Goal: Transaction & Acquisition: Purchase product/service

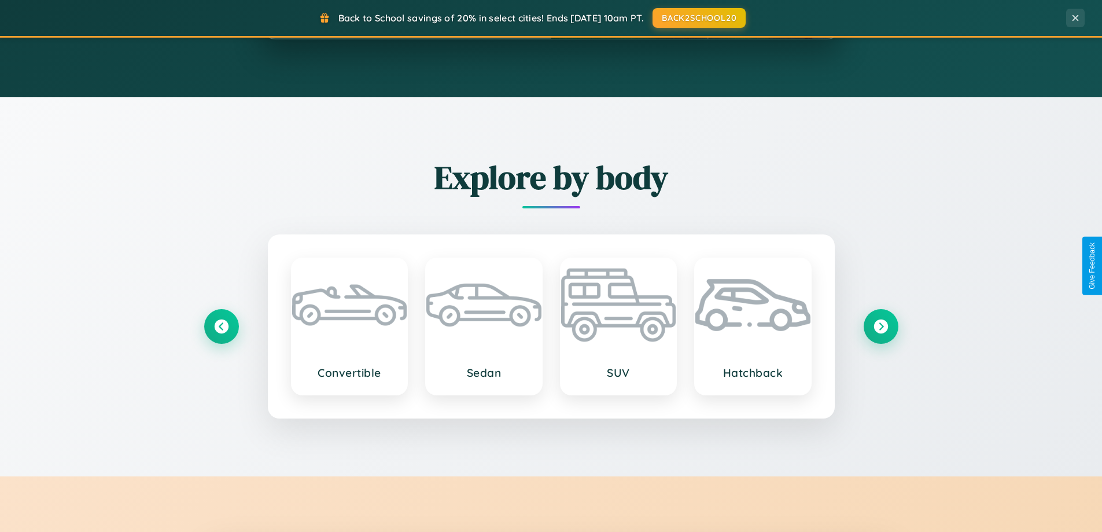
scroll to position [2227, 0]
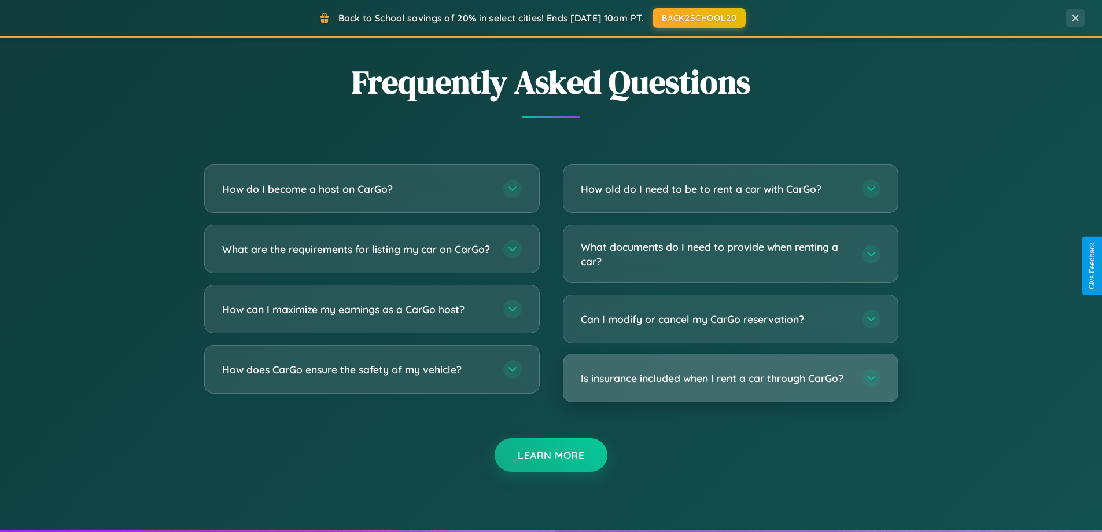
click at [730, 378] on h3 "Is insurance included when I rent a car through CarGo?" at bounding box center [716, 378] width 270 height 14
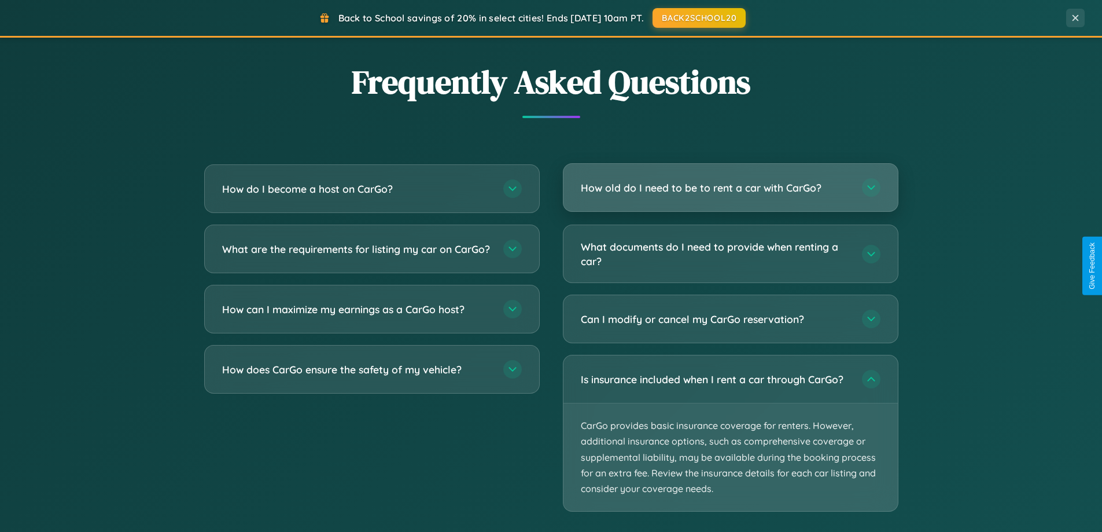
click at [730, 188] on h3 "How old do I need to be to rent a car with CarGo?" at bounding box center [716, 188] width 270 height 14
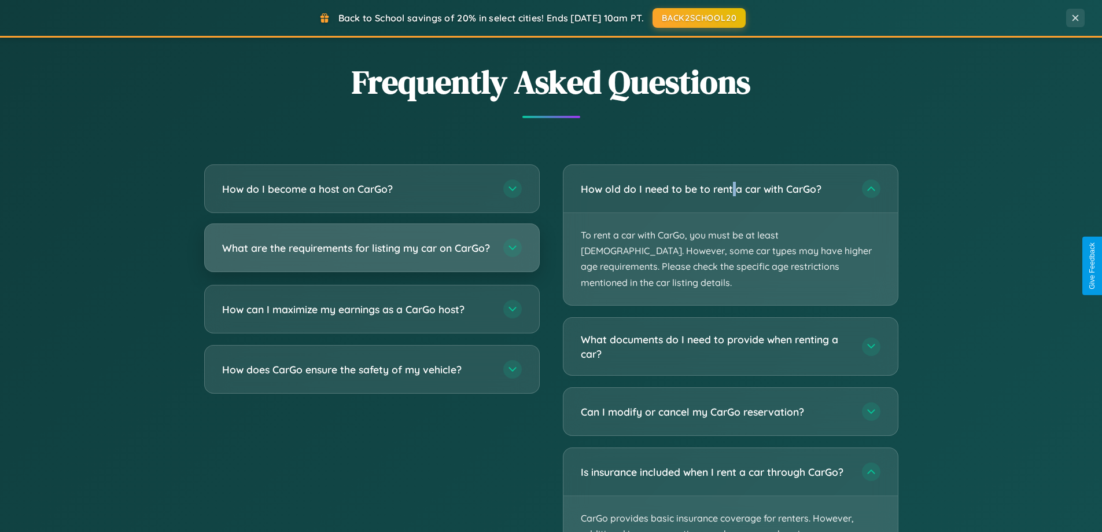
click at [372, 253] on h3 "What are the requirements for listing my car on CarGo?" at bounding box center [357, 248] width 270 height 14
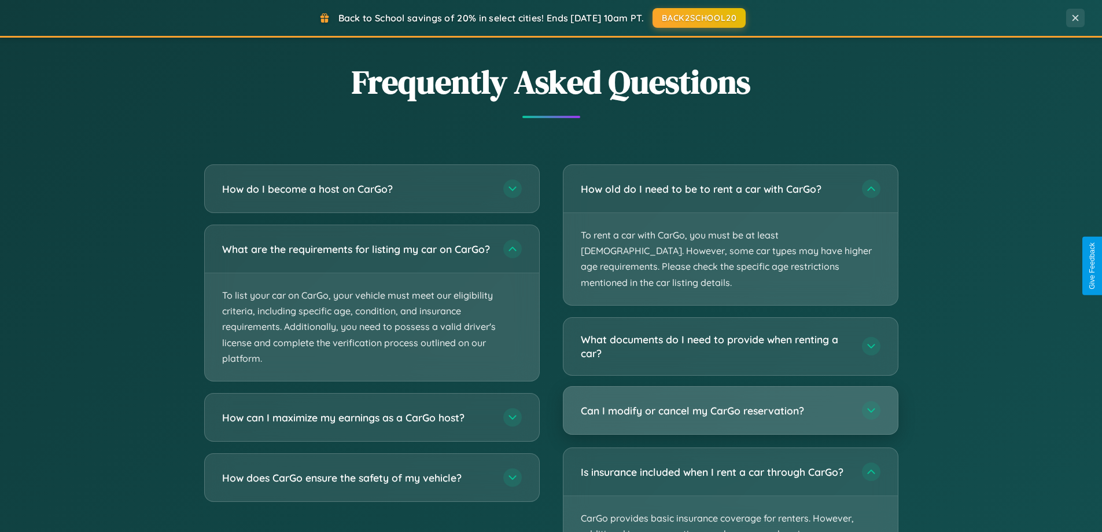
click at [730, 403] on h3 "Can I modify or cancel my CarGo reservation?" at bounding box center [716, 410] width 270 height 14
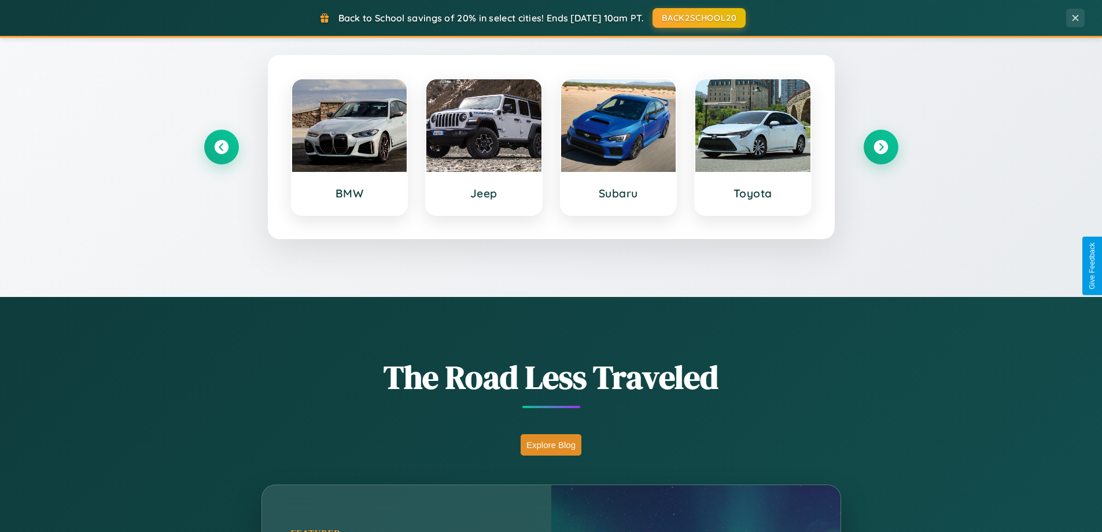
scroll to position [34, 0]
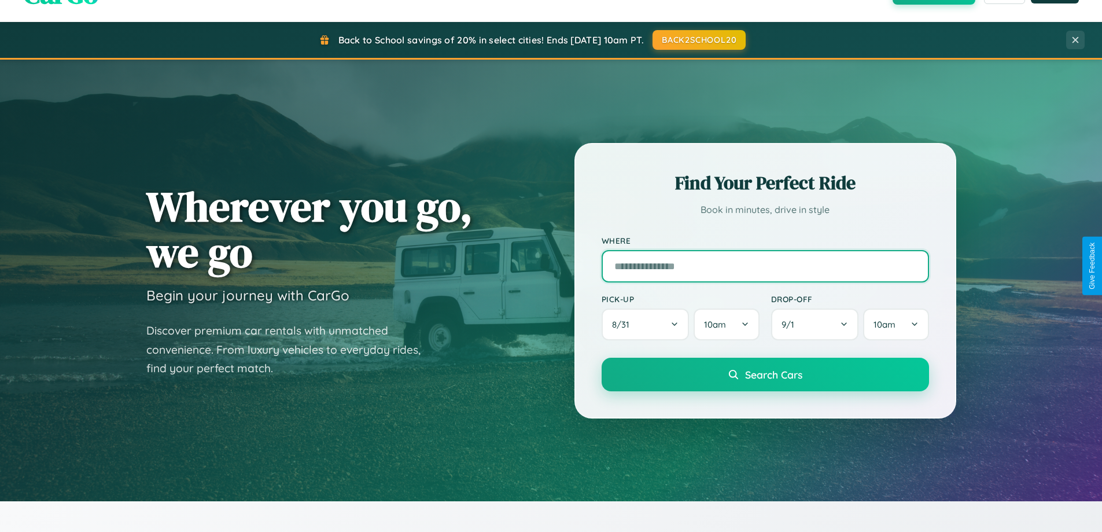
click at [765, 266] on input "text" at bounding box center [766, 266] width 328 height 32
type input "*******"
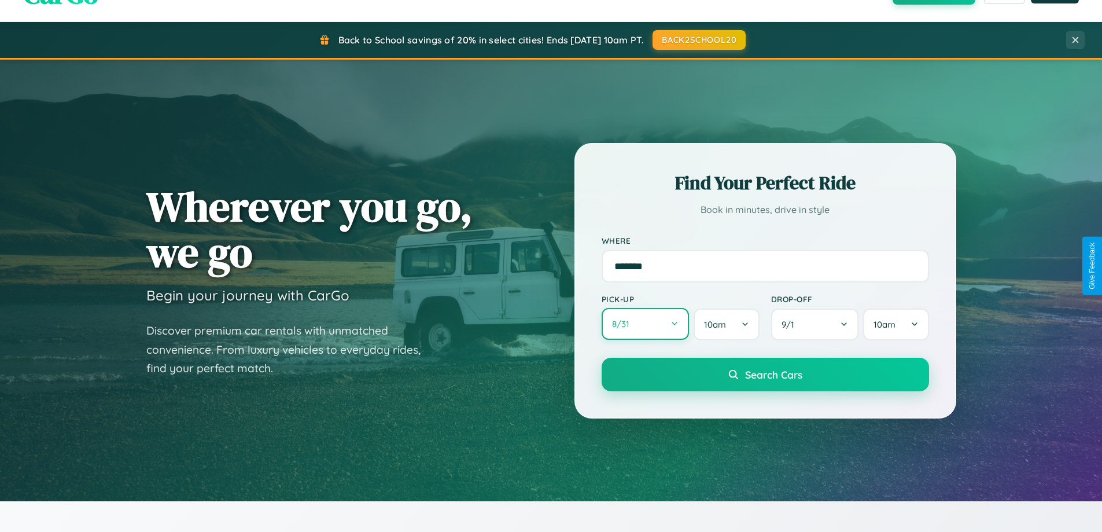
click at [645, 325] on button "8 / 31" at bounding box center [646, 324] width 88 height 32
select select "*"
select select "****"
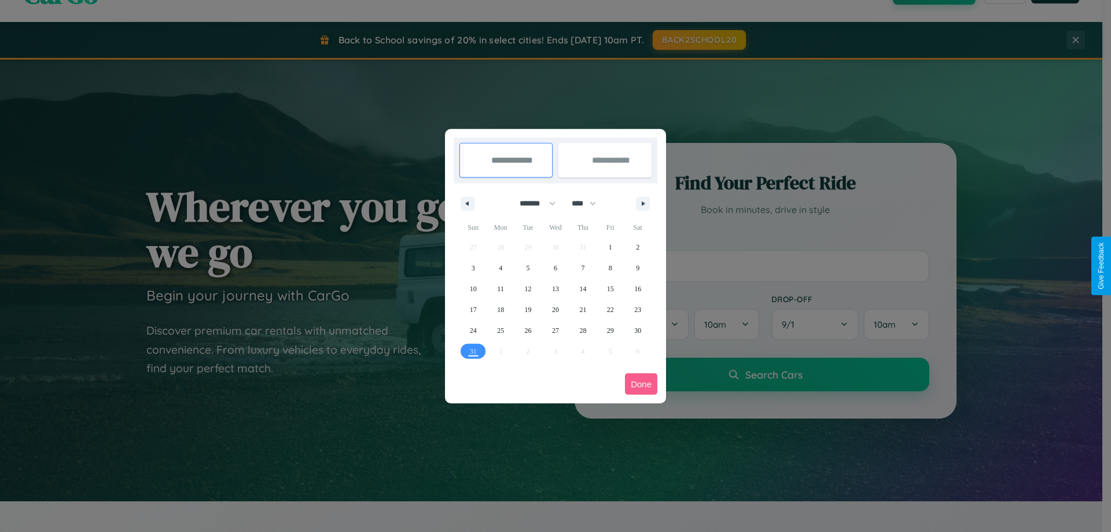
drag, startPoint x: 532, startPoint y: 203, endPoint x: 556, endPoint y: 232, distance: 37.1
click at [532, 203] on select "******* ******** ***** ***** *** **** **** ****** ********* ******* ******** **…" at bounding box center [535, 203] width 49 height 19
select select "*"
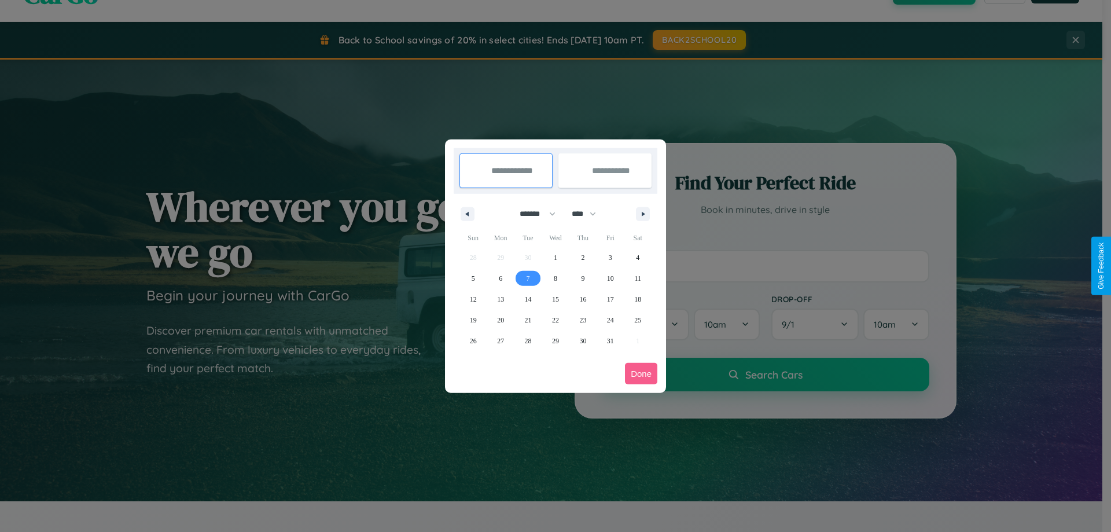
click at [528, 278] on span "7" at bounding box center [528, 278] width 3 height 21
type input "**********"
click at [583, 299] on span "16" at bounding box center [582, 299] width 7 height 21
type input "**********"
click at [641, 373] on button "Done" at bounding box center [641, 373] width 32 height 21
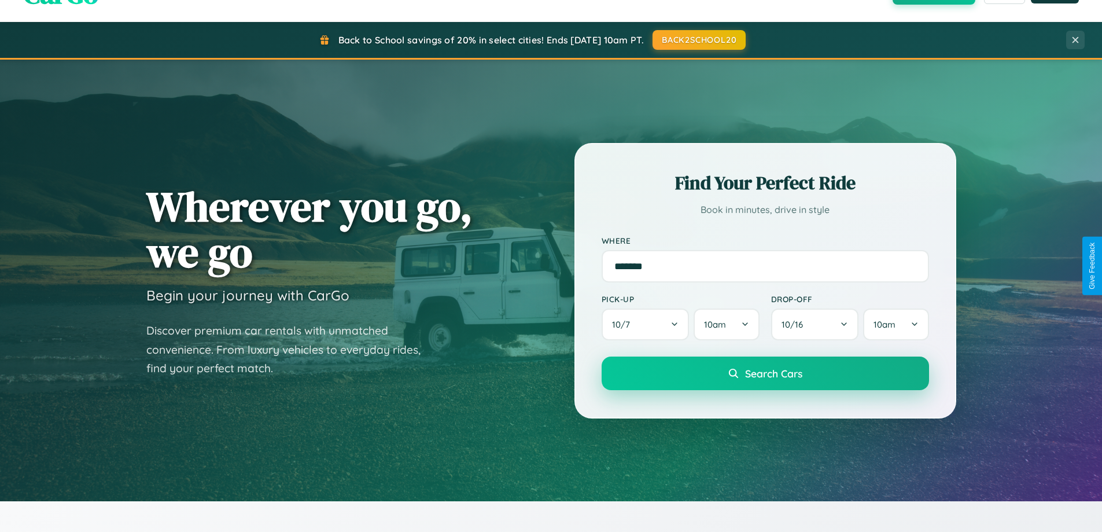
click at [765, 373] on span "Search Cars" at bounding box center [773, 373] width 57 height 13
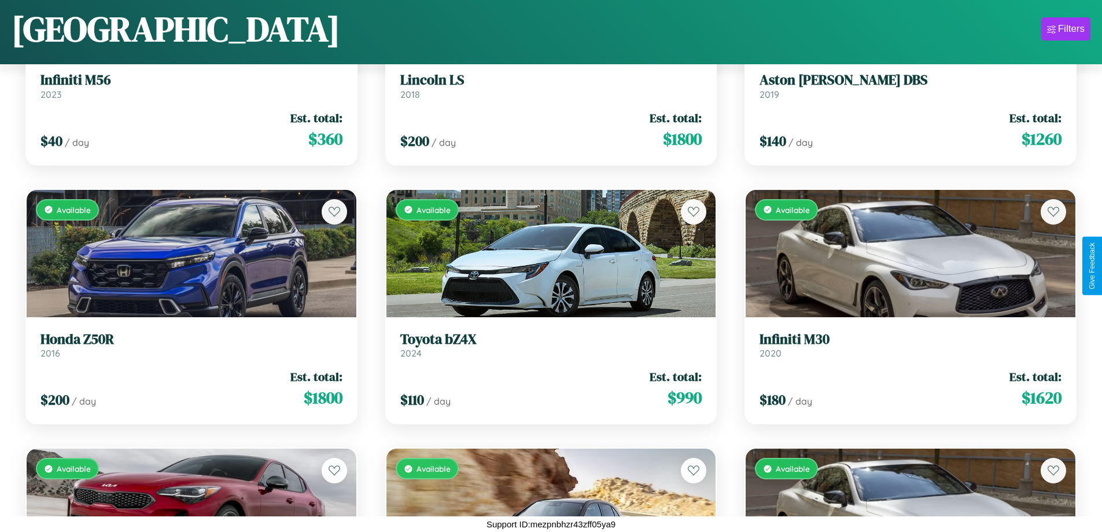
scroll to position [4309, 0]
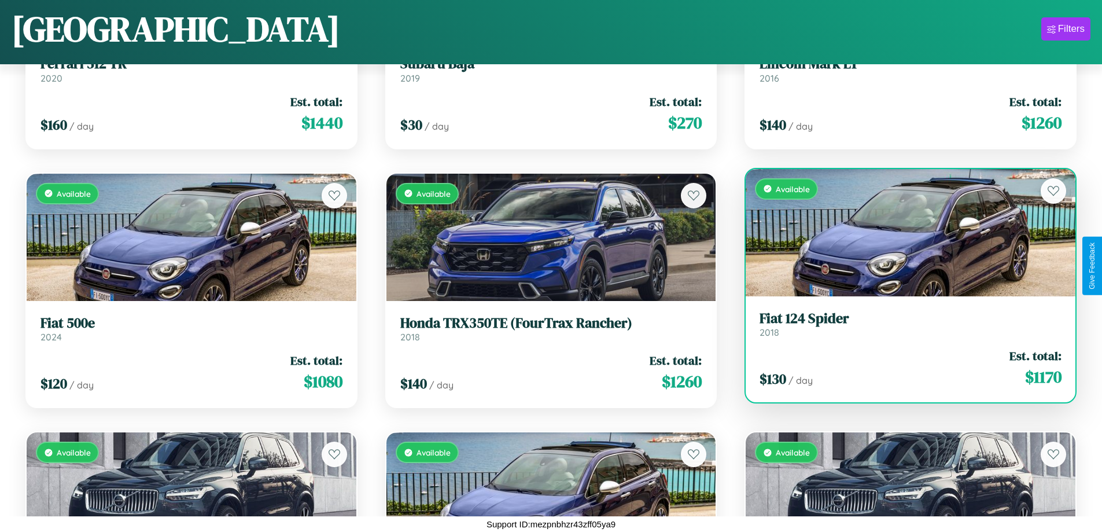
click at [903, 324] on h3 "Fiat 124 Spider" at bounding box center [911, 318] width 302 height 17
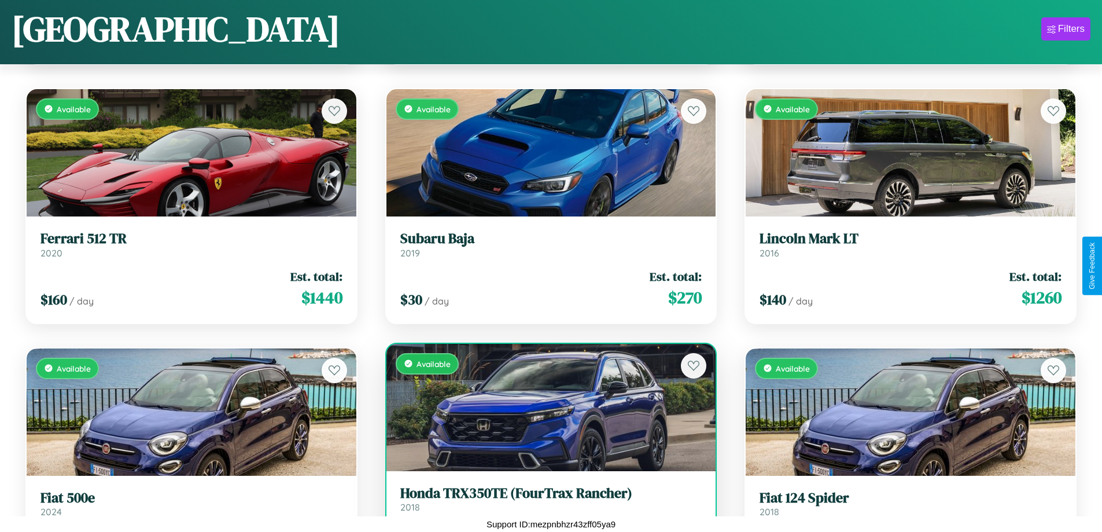
scroll to position [1199, 0]
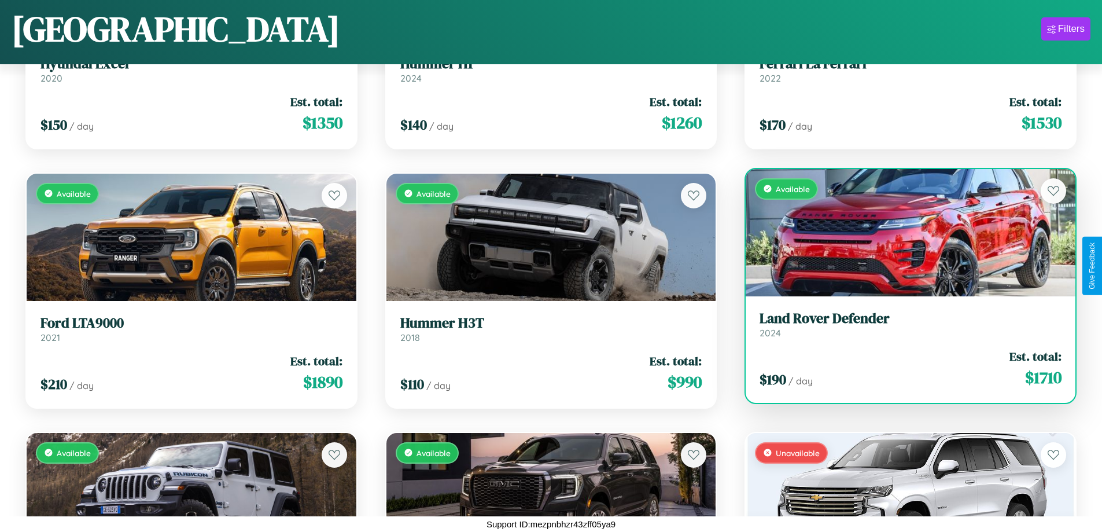
click at [903, 326] on link "Land Rover Defender 2024" at bounding box center [911, 324] width 302 height 28
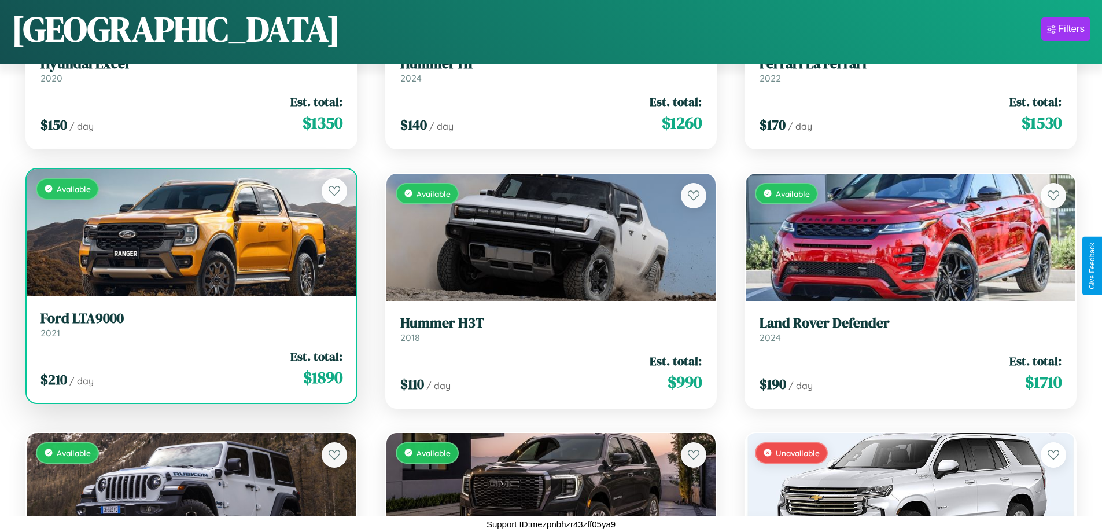
click at [190, 325] on h3 "Ford LTA9000" at bounding box center [192, 318] width 302 height 17
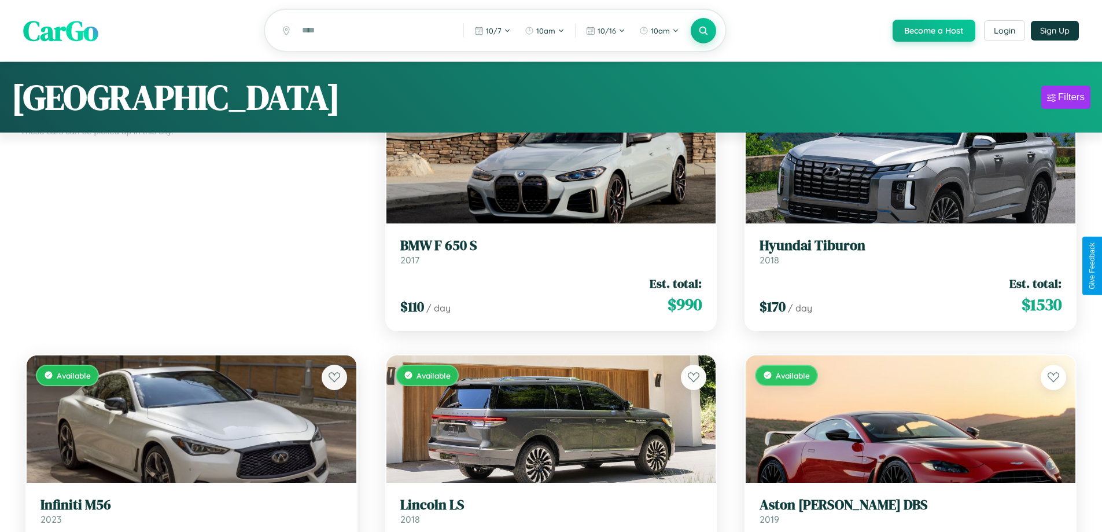
scroll to position [0, 0]
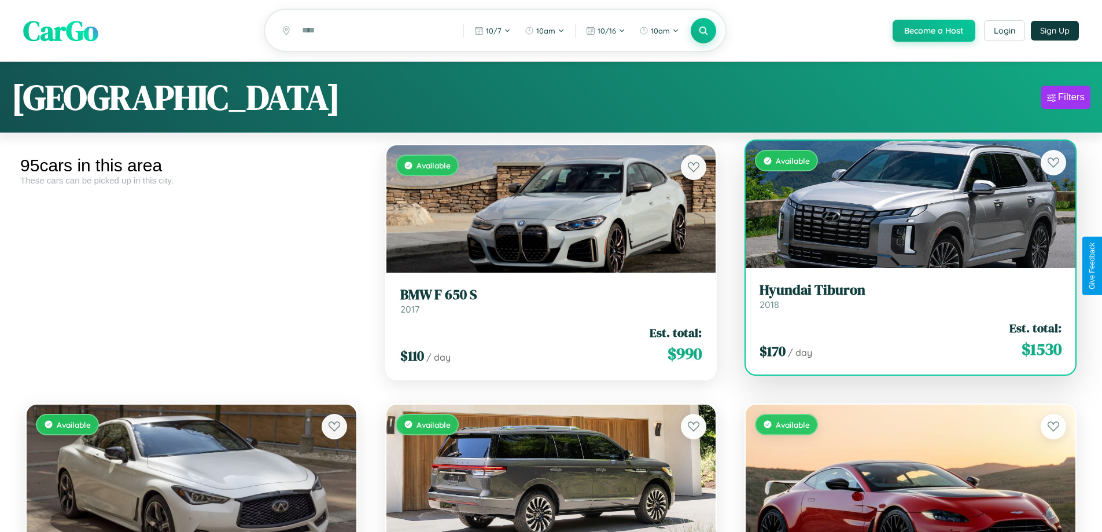
click at [903, 300] on link "Hyundai Tiburon 2018" at bounding box center [911, 296] width 302 height 28
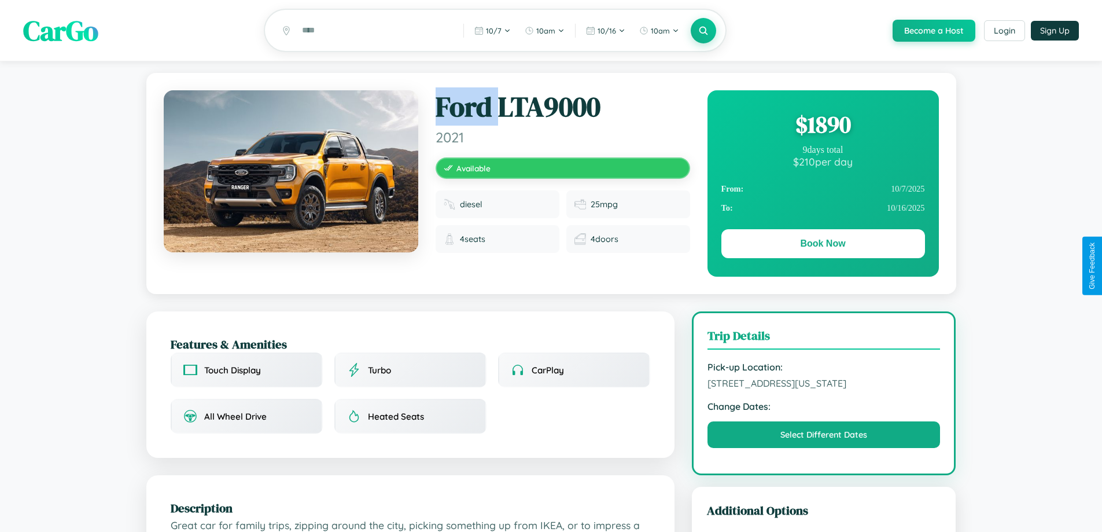
scroll to position [392, 0]
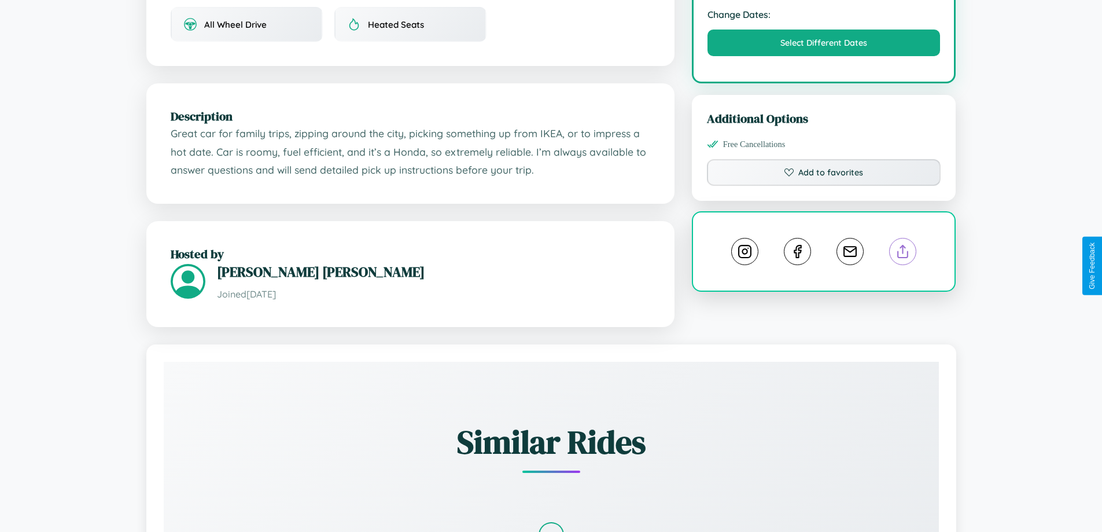
click at [903, 253] on line at bounding box center [903, 249] width 0 height 8
